Goal: Information Seeking & Learning: Learn about a topic

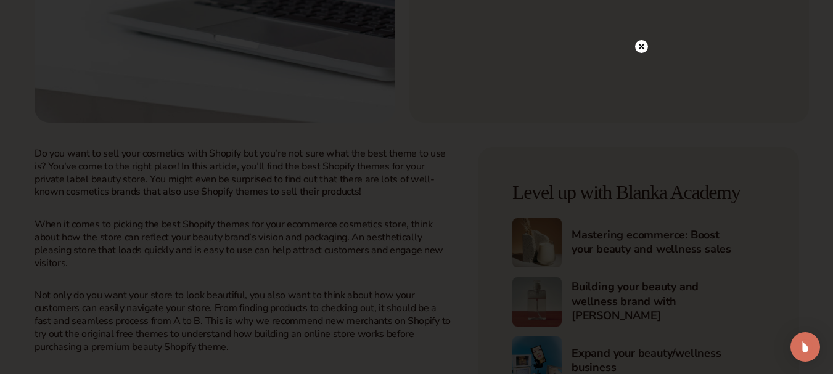
scroll to position [59, 0]
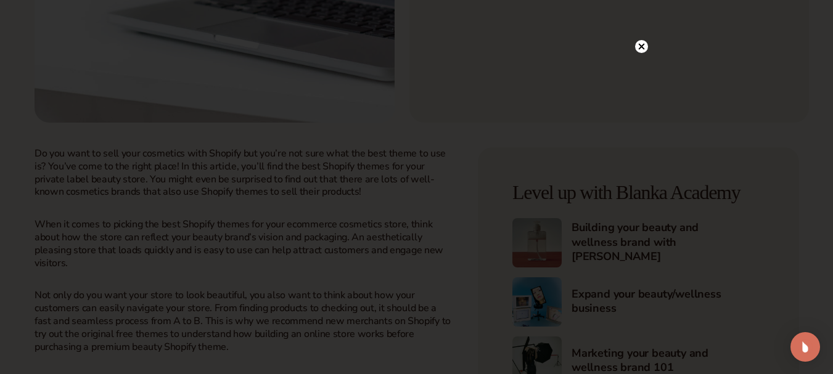
click at [641, 49] on circle at bounding box center [641, 46] width 13 height 13
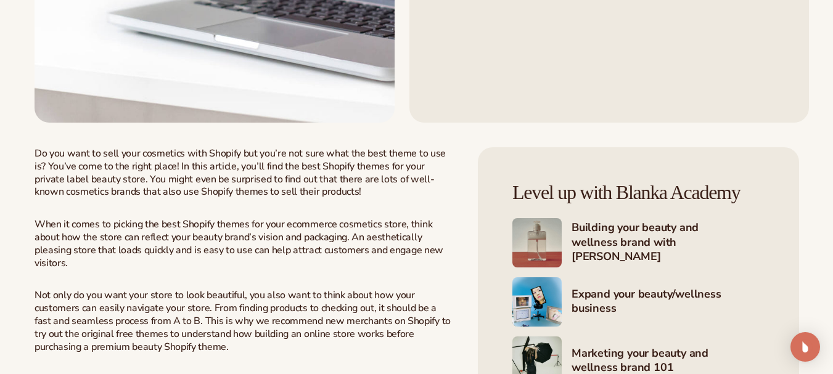
scroll to position [0, 0]
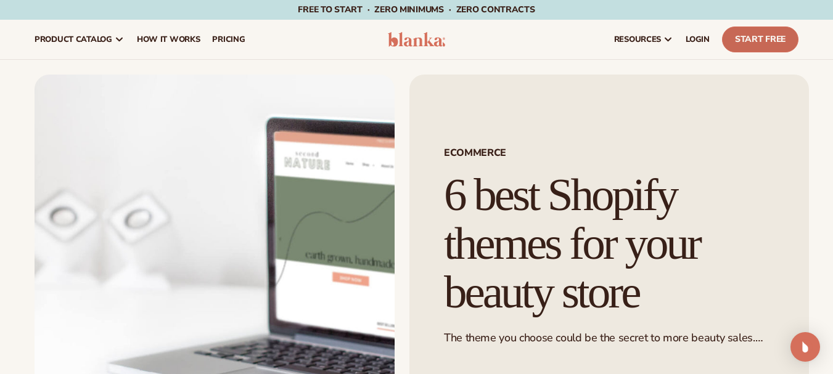
click at [769, 35] on link "Start Free" at bounding box center [760, 40] width 76 height 26
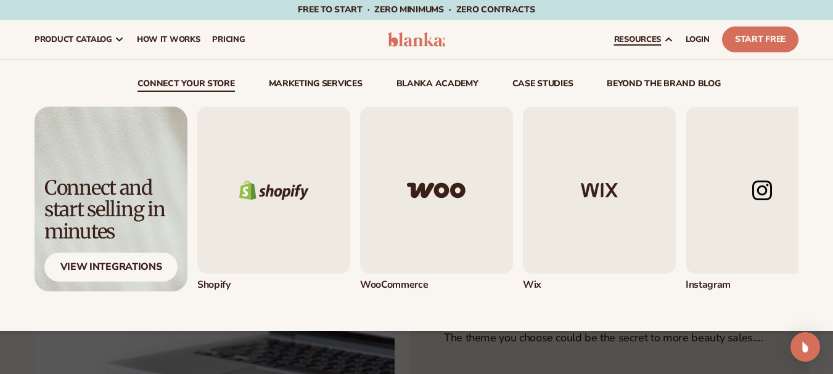
click at [648, 31] on link "resources" at bounding box center [644, 39] width 72 height 39
click at [291, 184] on img "1 / 5" at bounding box center [273, 190] width 153 height 167
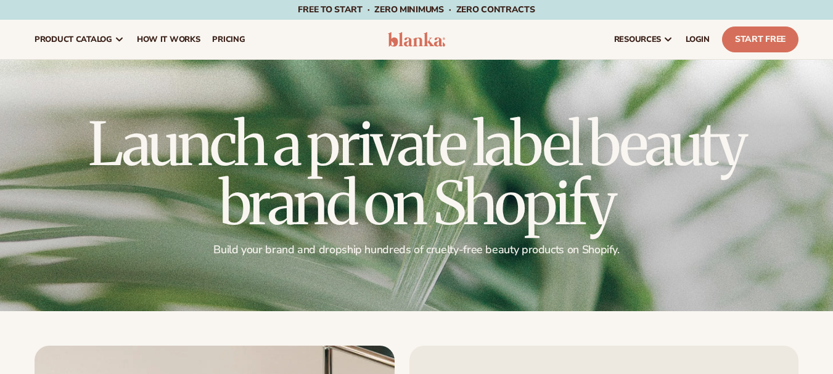
click at [510, 39] on div "resources connect your store" at bounding box center [631, 39] width 347 height 39
